Goal: Information Seeking & Learning: Check status

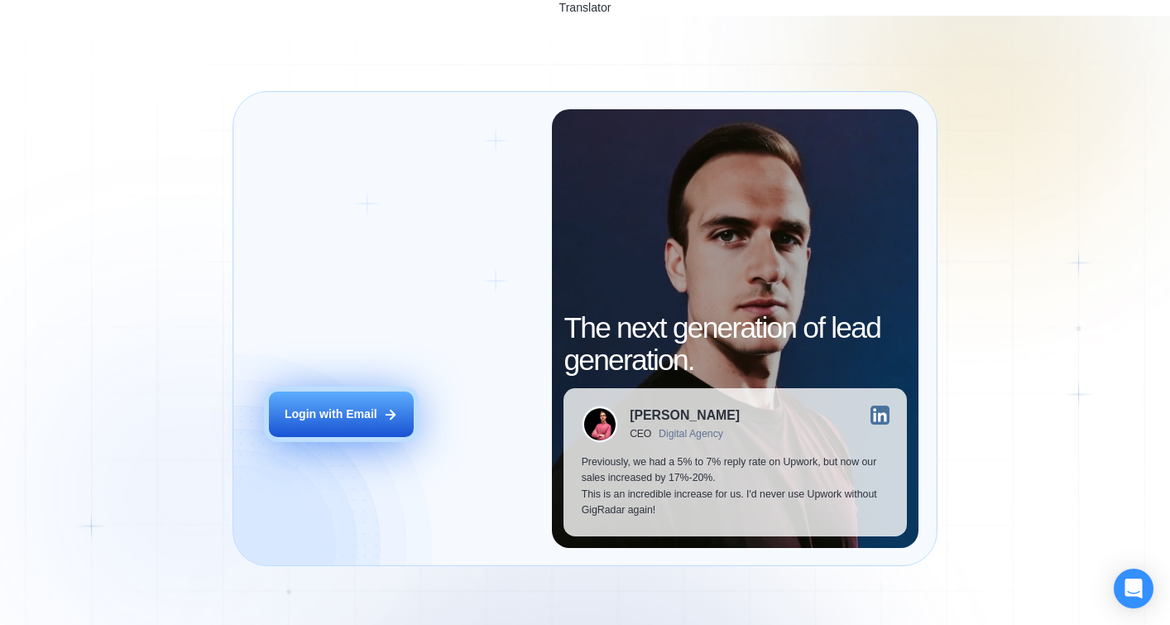
click at [363, 406] on div "Login with Email" at bounding box center [331, 414] width 93 height 16
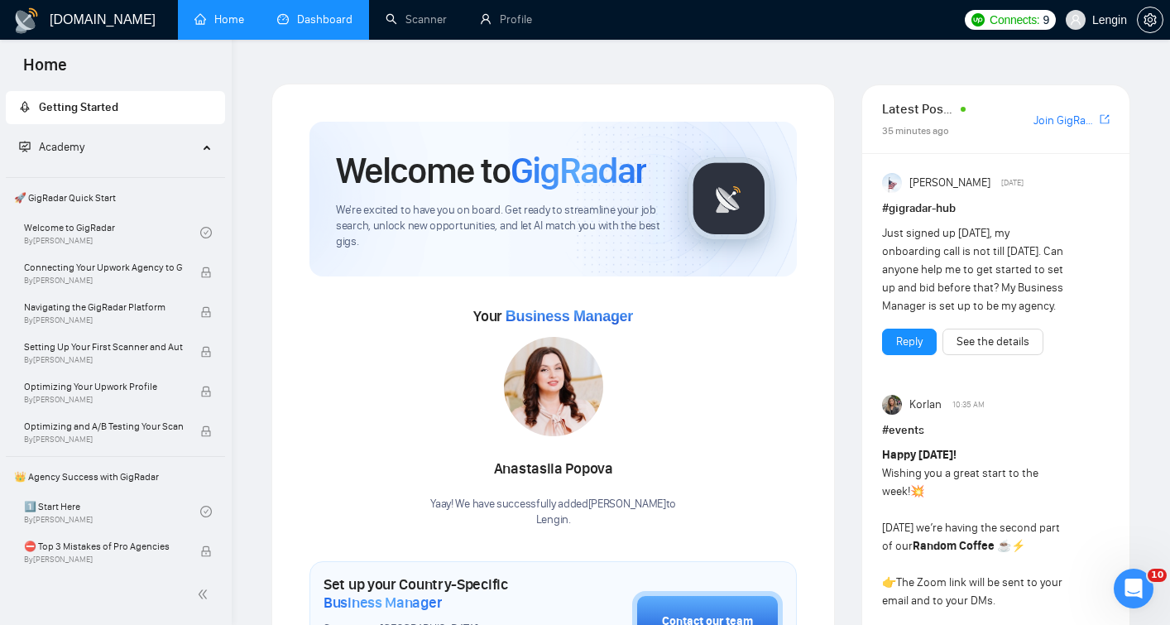
click at [314, 17] on link "Dashboard" at bounding box center [314, 19] width 75 height 14
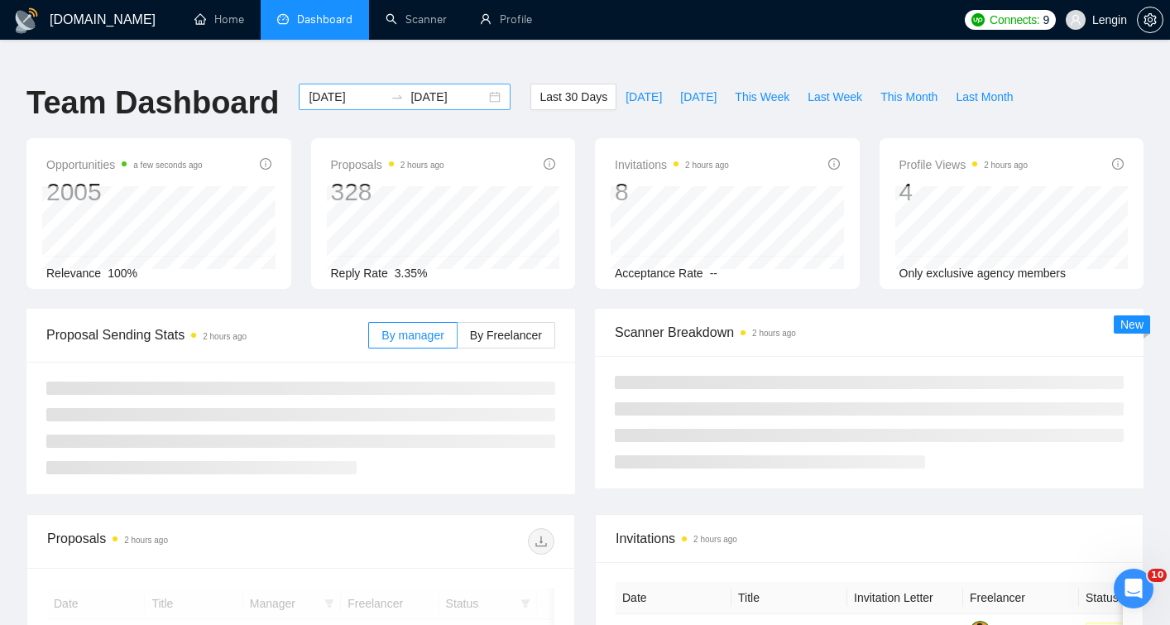
click at [339, 88] on input "2025-08-23" at bounding box center [346, 97] width 75 height 18
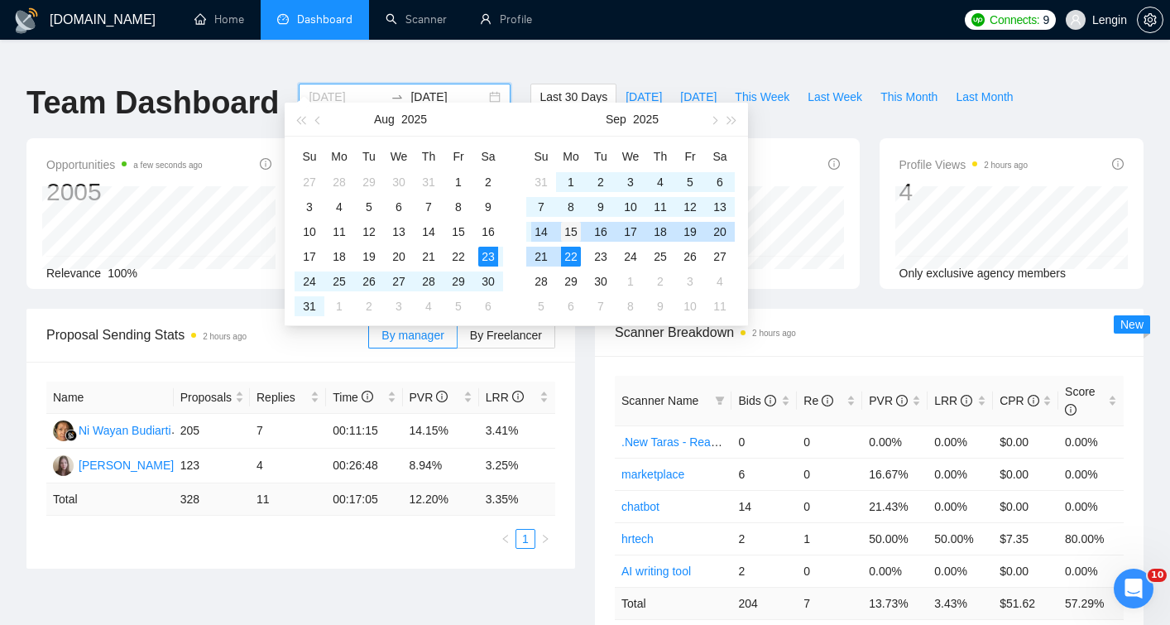
type input "2025-09-15"
click at [568, 227] on div "15" at bounding box center [571, 232] width 20 height 20
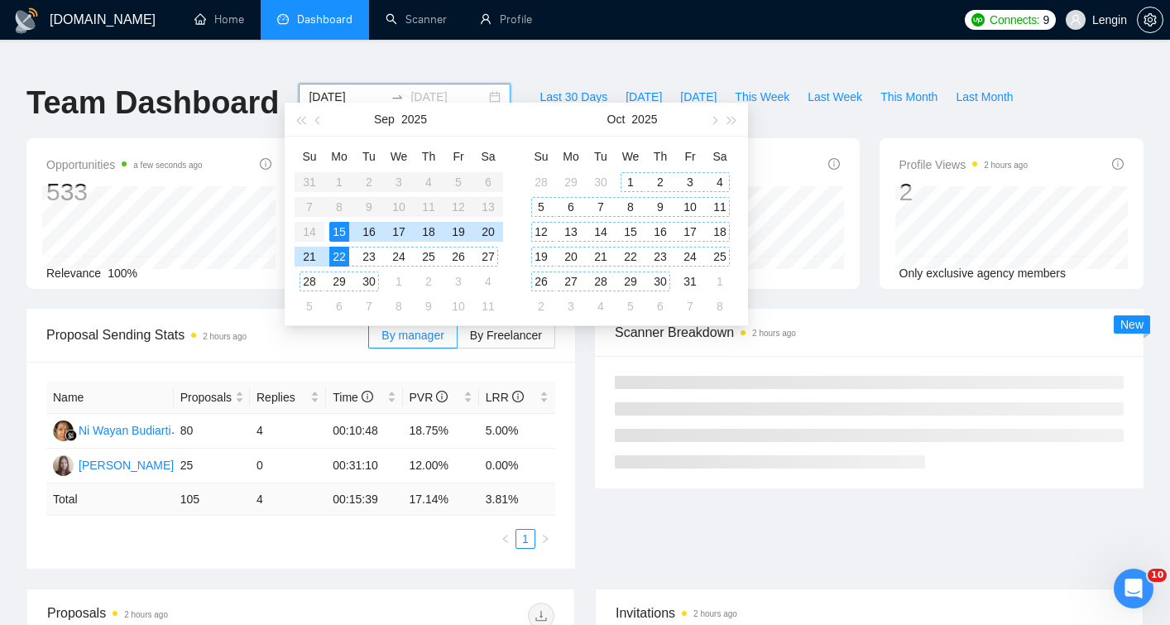
type input "2025-09-22"
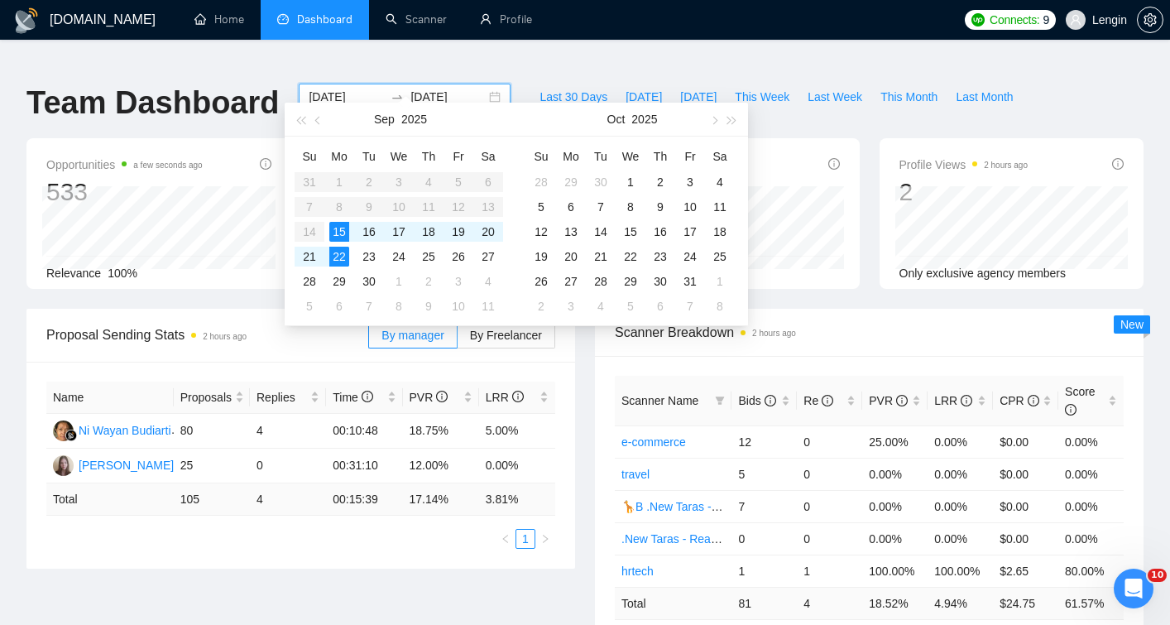
click at [580, 575] on div "Proposal Sending Stats 2 hours ago By manager By Freelancer Name Proposals Repl…" at bounding box center [585, 501] width 1137 height 384
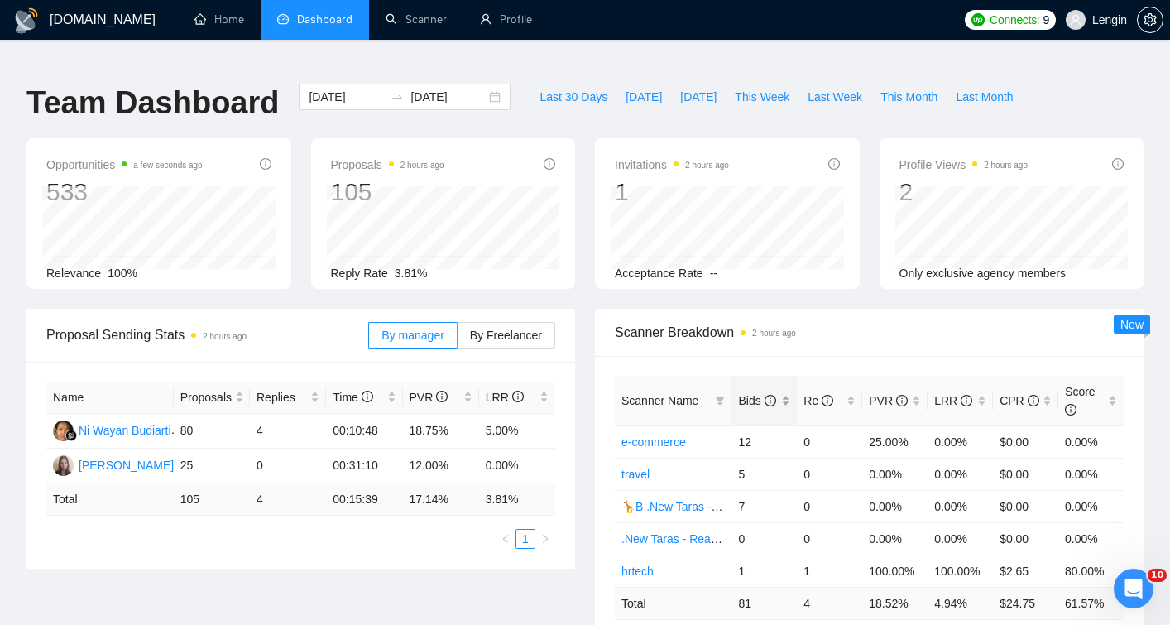
click at [790, 391] on div "Bids" at bounding box center [764, 400] width 52 height 18
click at [519, 580] on div "Proposal Sending Stats 2 hours ago By manager By Freelancer Name Proposals Repl…" at bounding box center [585, 501] width 1137 height 384
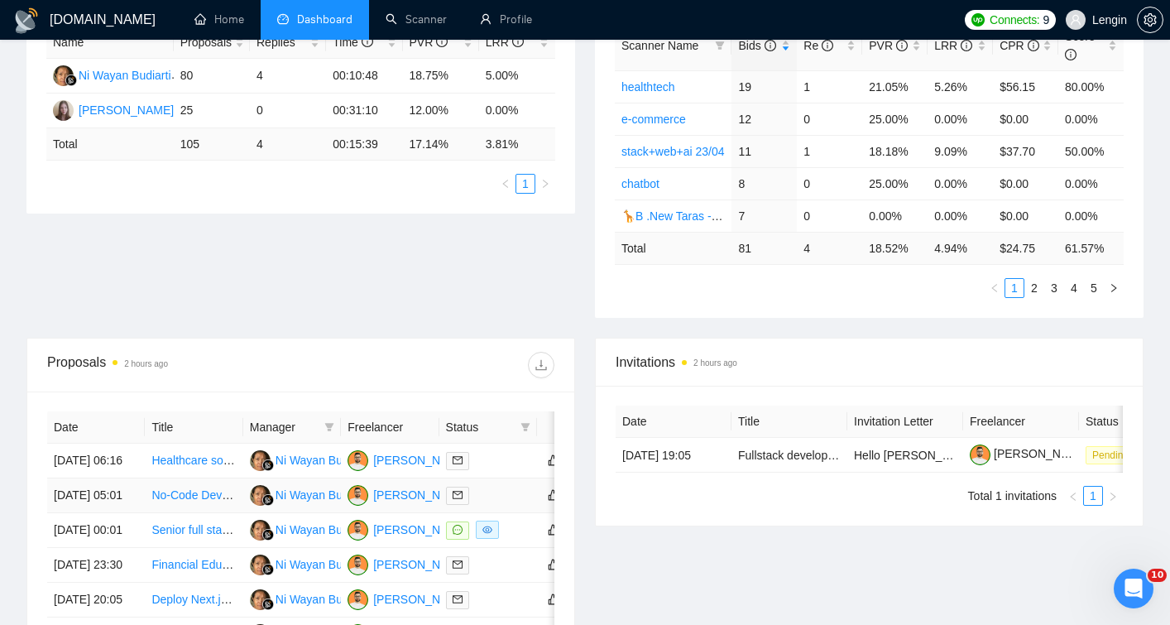
scroll to position [363, 0]
